Goal: Find specific page/section: Find specific page/section

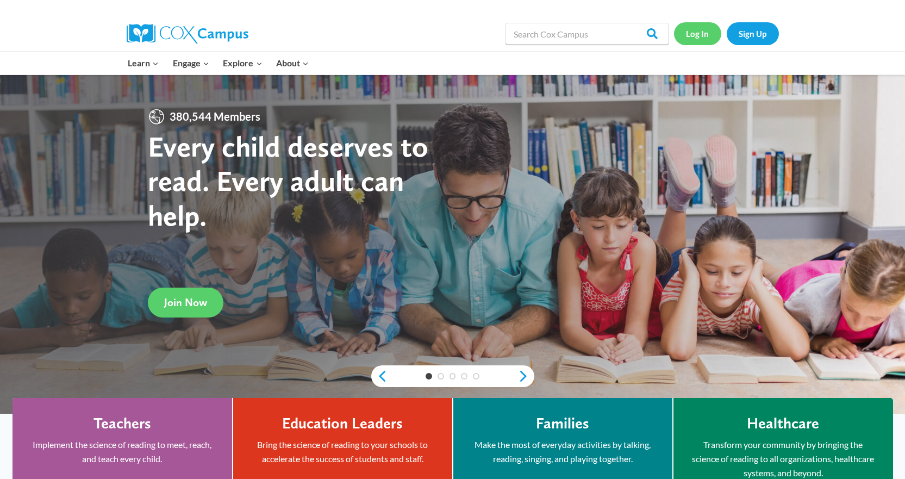
click at [701, 38] on link "Log In" at bounding box center [697, 33] width 47 height 22
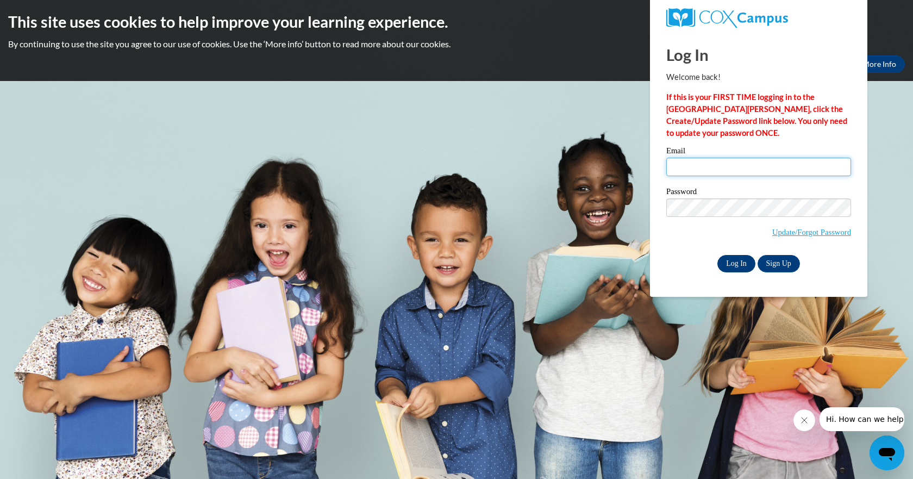
type input "[EMAIL_ADDRESS][DOMAIN_NAME]"
click at [732, 260] on input "Log In" at bounding box center [737, 263] width 38 height 17
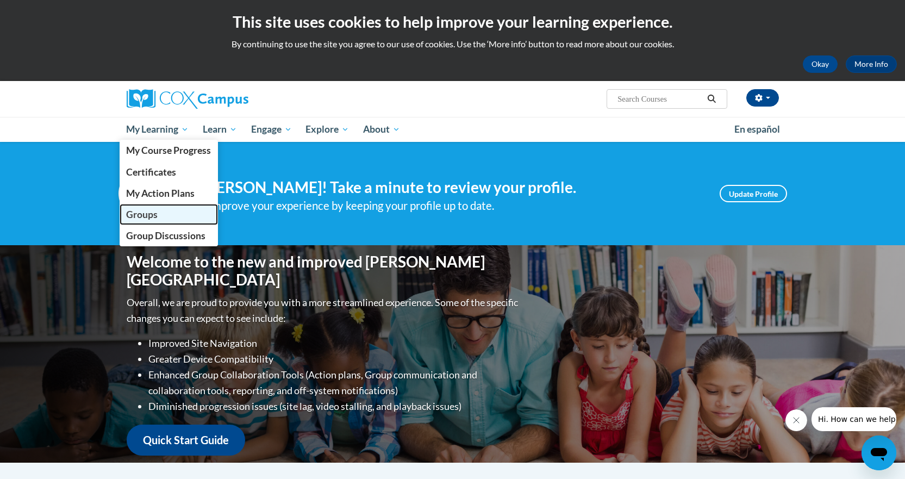
click at [156, 217] on span "Groups" at bounding box center [142, 214] width 32 height 11
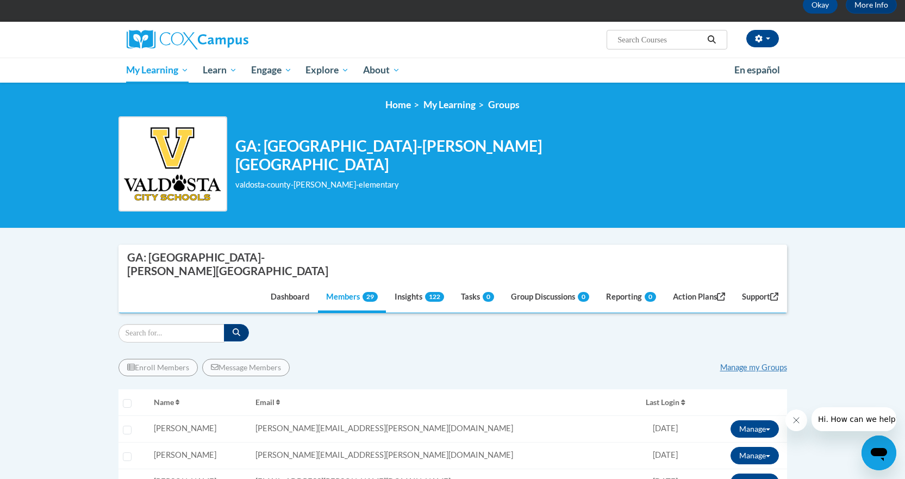
scroll to position [163, 0]
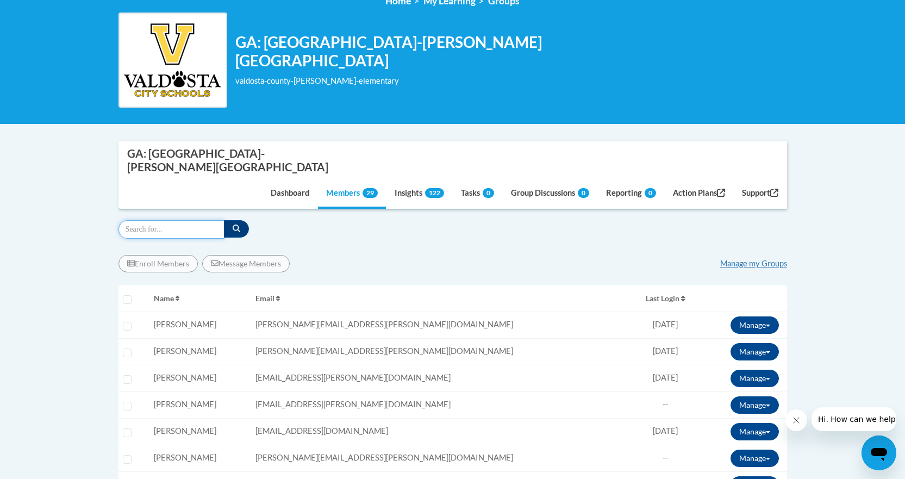
click at [173, 220] on input "Search" at bounding box center [172, 229] width 106 height 18
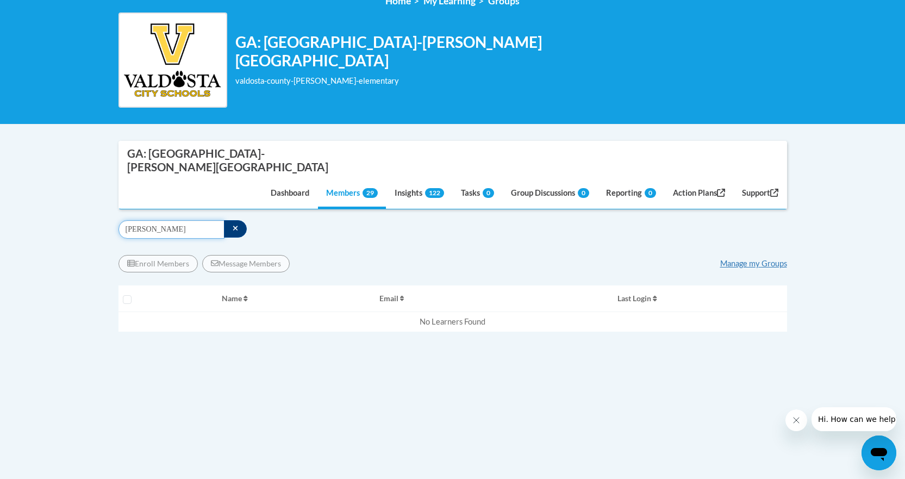
click at [169, 220] on input "[PERSON_NAME]" at bounding box center [172, 229] width 106 height 18
click at [150, 220] on input "[PERSON_NAME]" at bounding box center [172, 229] width 106 height 18
drag, startPoint x: 167, startPoint y: 215, endPoint x: 86, endPoint y: 214, distance: 81.6
click at [86, 214] on body "This site uses cookies to help improve your learning experience. By continuing …" at bounding box center [452, 263] width 905 height 853
type input "[PERSON_NAME]"
